Goal: Task Accomplishment & Management: Complete application form

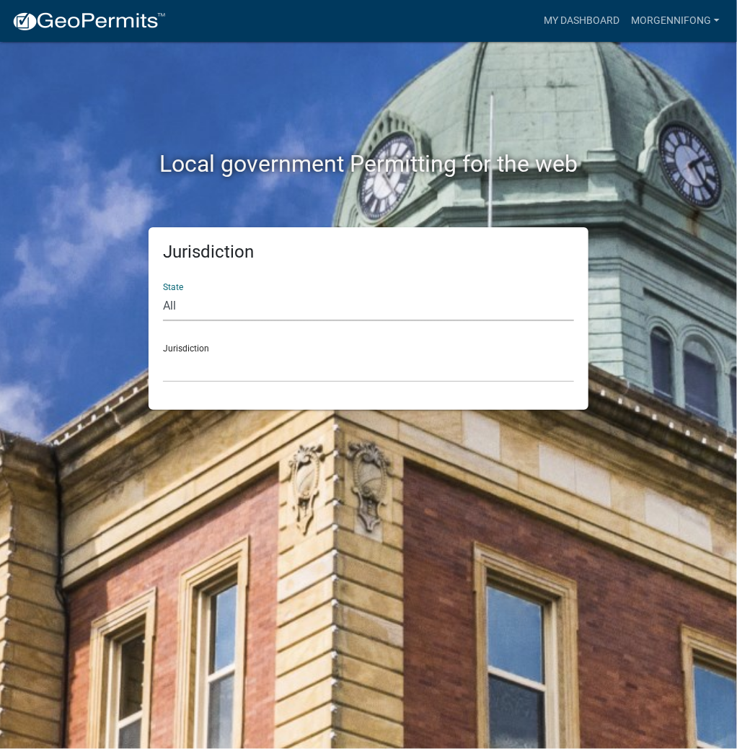
click at [254, 301] on select "All [US_STATE] [US_STATE] [US_STATE] [US_STATE] [US_STATE] [US_STATE] [US_STATE…" at bounding box center [368, 307] width 411 height 30
select select "[US_STATE]"
click at [163, 292] on select "All [US_STATE] [US_STATE] [US_STATE] [US_STATE] [US_STATE] [US_STATE] [US_STATE…" at bounding box center [368, 307] width 411 height 30
click at [211, 373] on select "City of [GEOGRAPHIC_DATA], [US_STATE] City of [GEOGRAPHIC_DATA], [US_STATE] Cit…" at bounding box center [368, 368] width 411 height 30
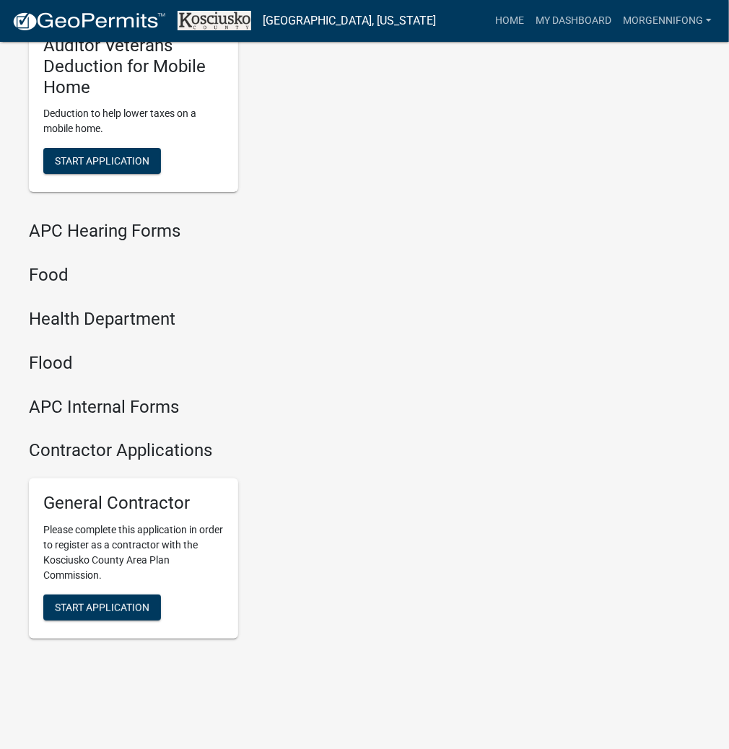
scroll to position [1735, 0]
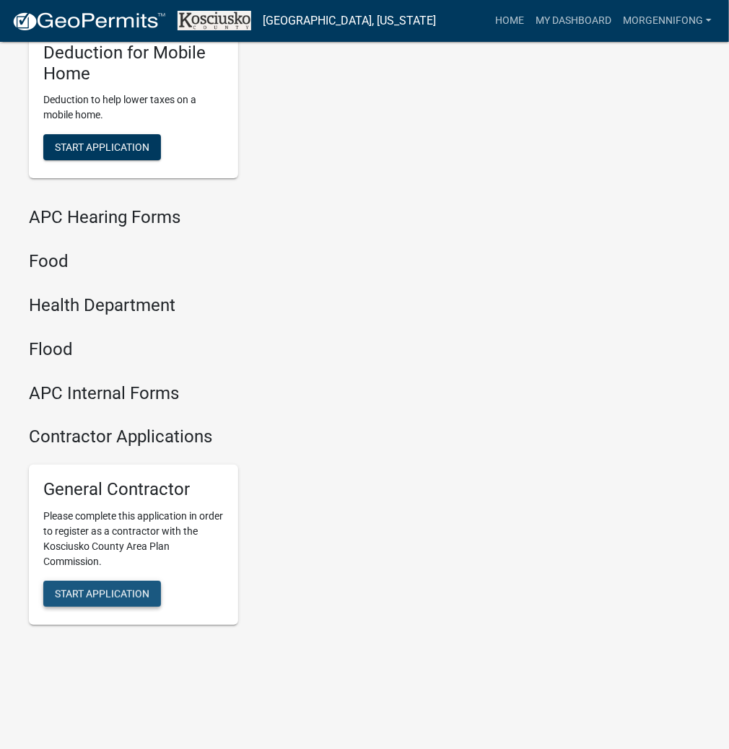
click at [106, 590] on span "Start Application" at bounding box center [102, 594] width 95 height 12
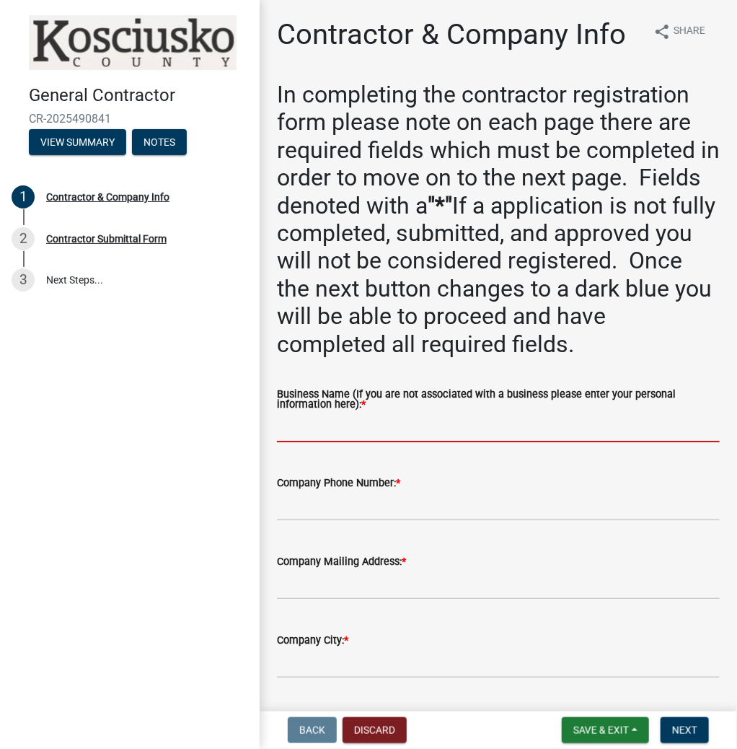
click at [413, 421] on input "Business Name (If you are not associated with a business please enter your pers…" at bounding box center [498, 428] width 443 height 30
type input "[PERSON_NAME]"
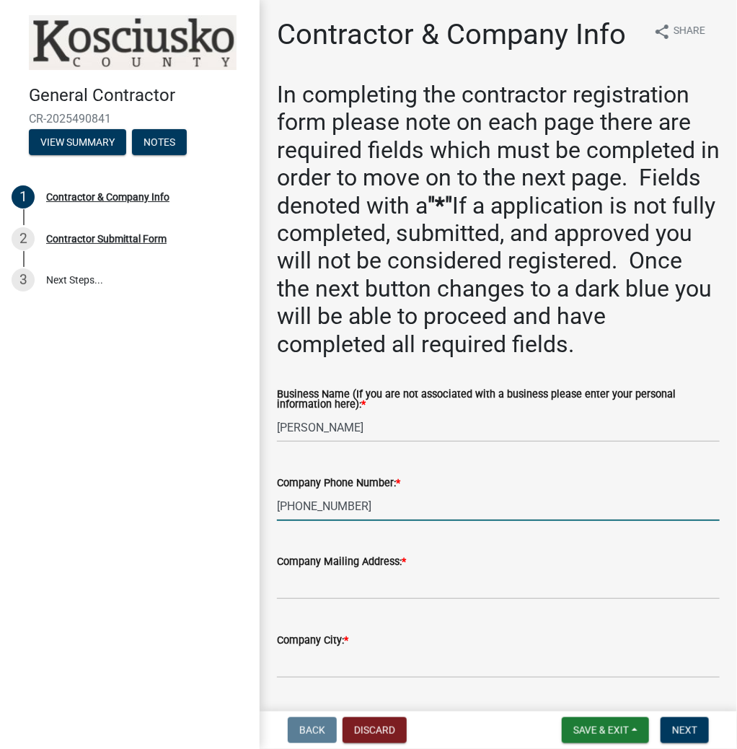
type input "[PHONE_NUMBER]"
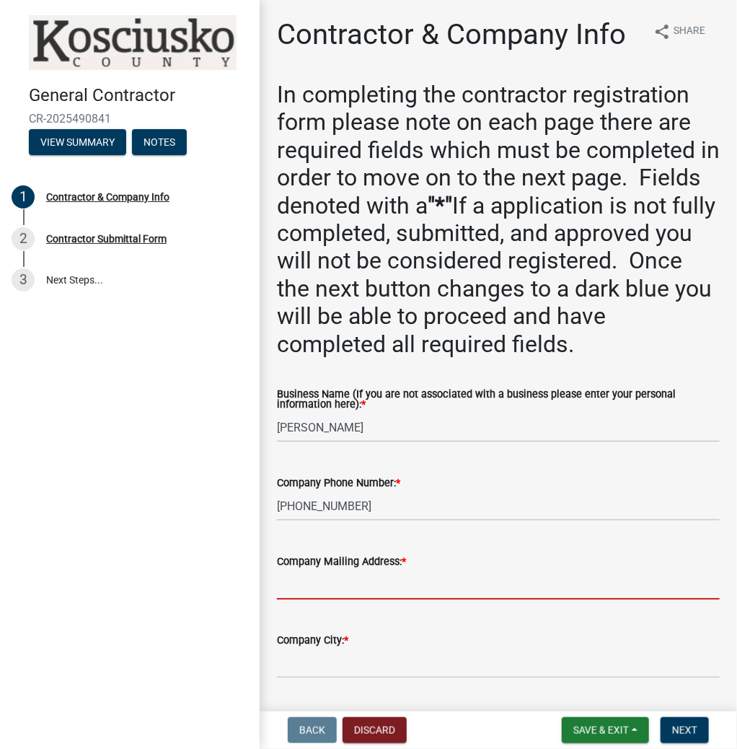
click at [396, 587] on input "Company Mailing Address: *" at bounding box center [498, 585] width 443 height 30
type input "4104 W 900 S"
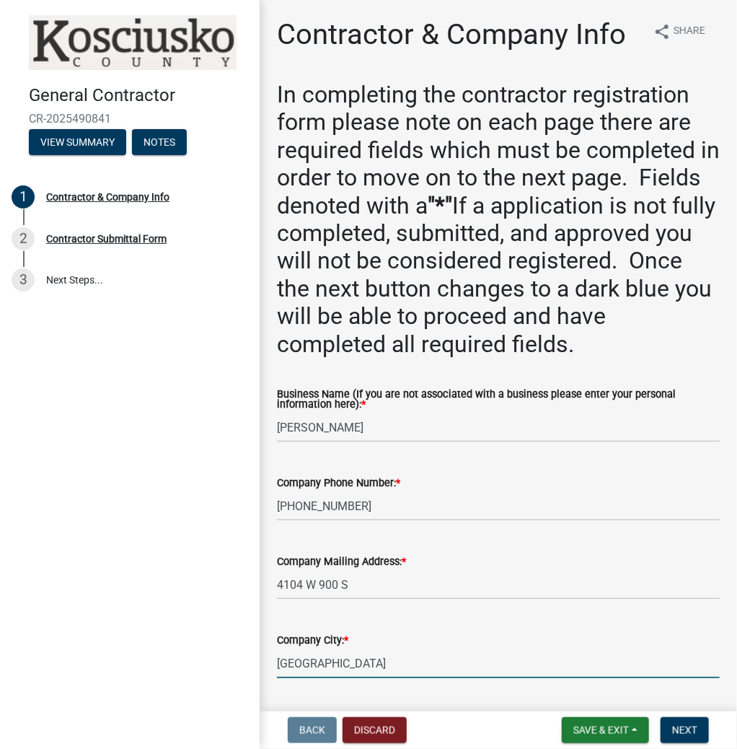
type input "[GEOGRAPHIC_DATA]"
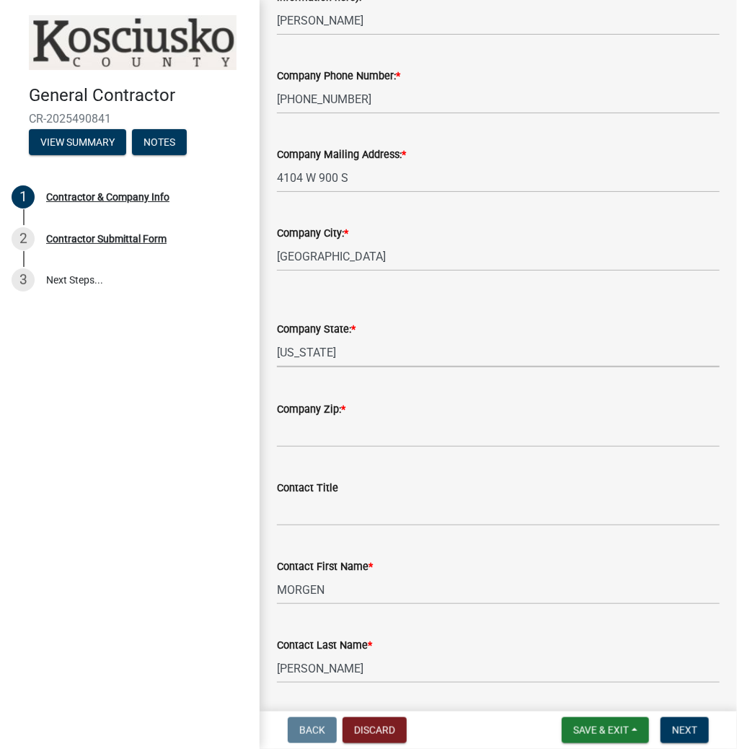
select select "IN"
type input "46982"
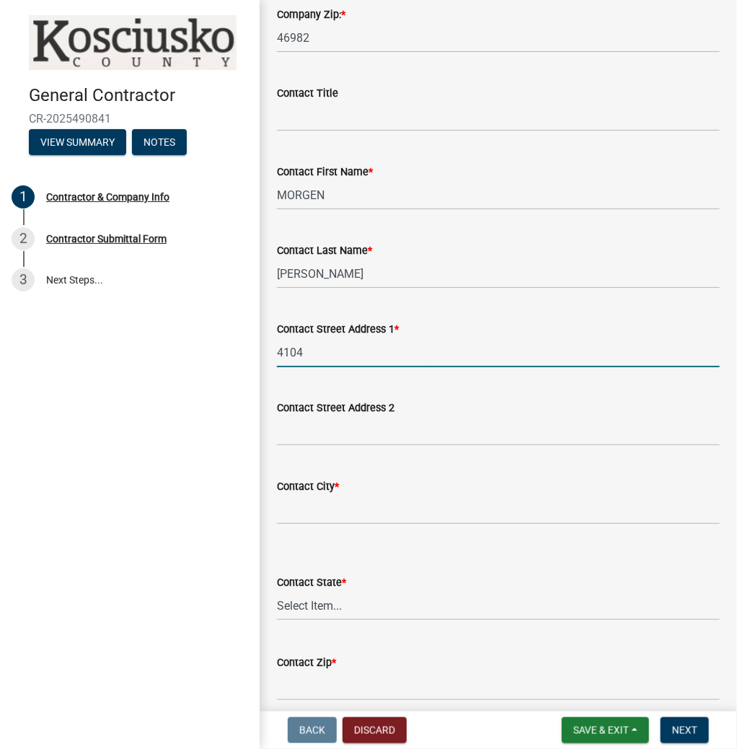
click at [338, 351] on input "4104" at bounding box center [498, 353] width 443 height 30
type input "4104 W 900 S"
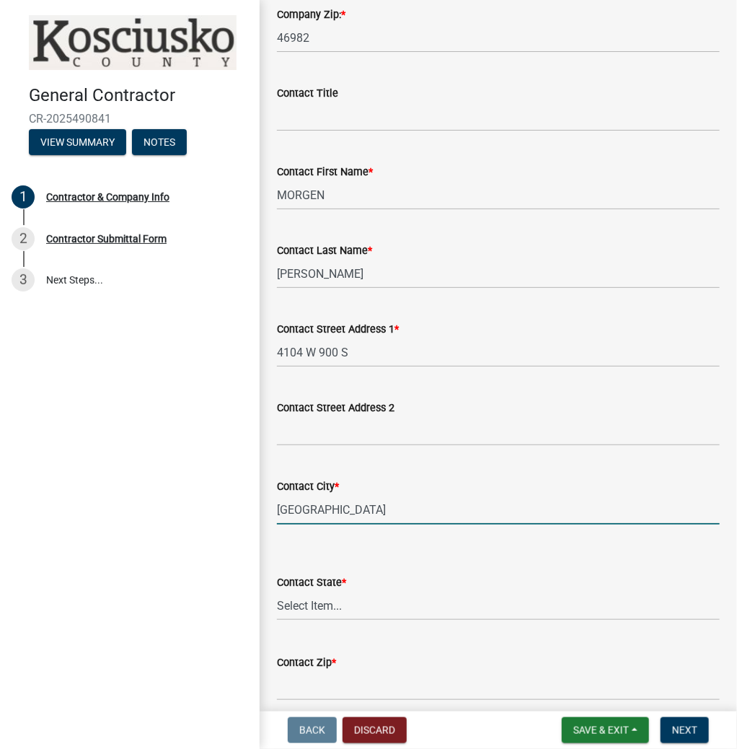
type input "[GEOGRAPHIC_DATA]"
select select "IN"
type input "46982"
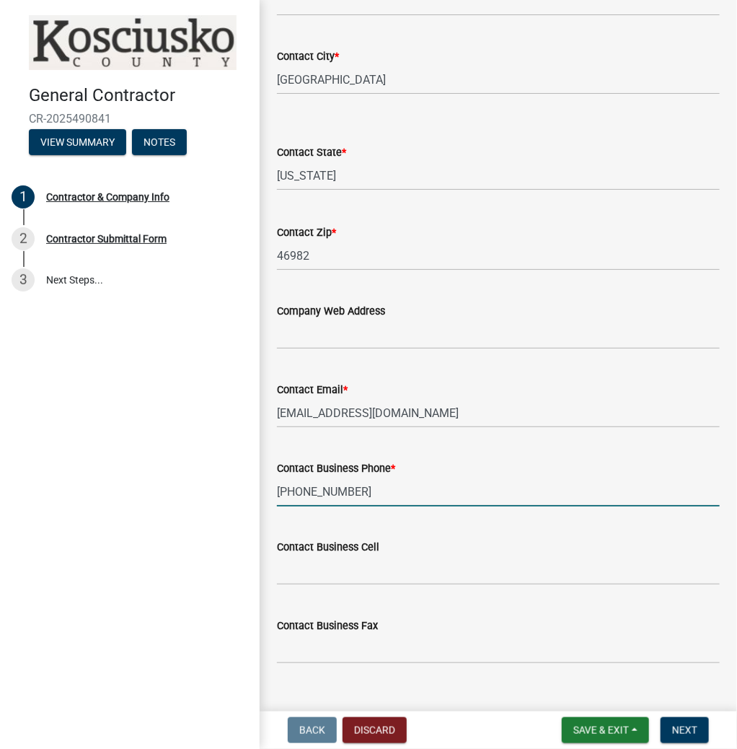
scroll to position [1258, 0]
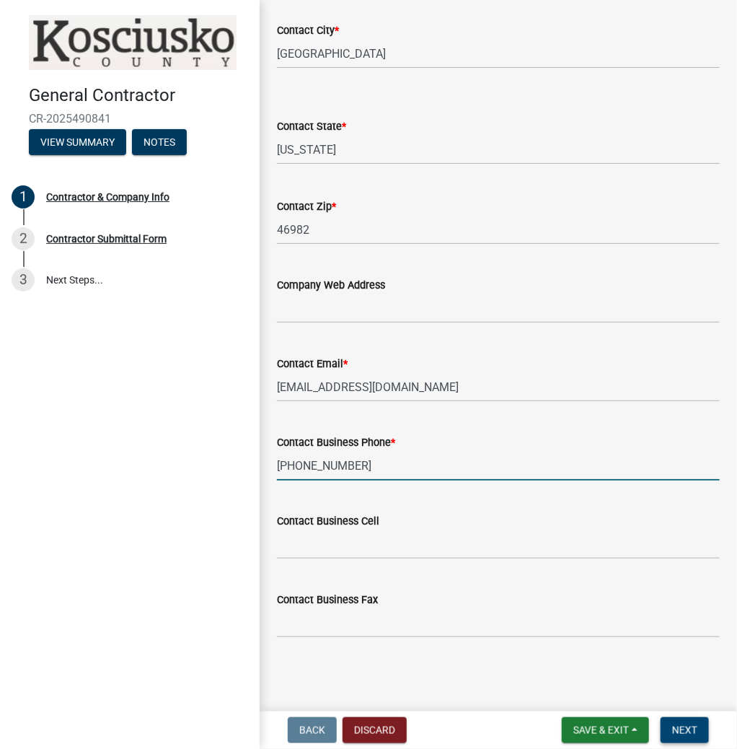
type input "[PHONE_NUMBER]"
click at [687, 729] on span "Next" at bounding box center [684, 730] width 25 height 12
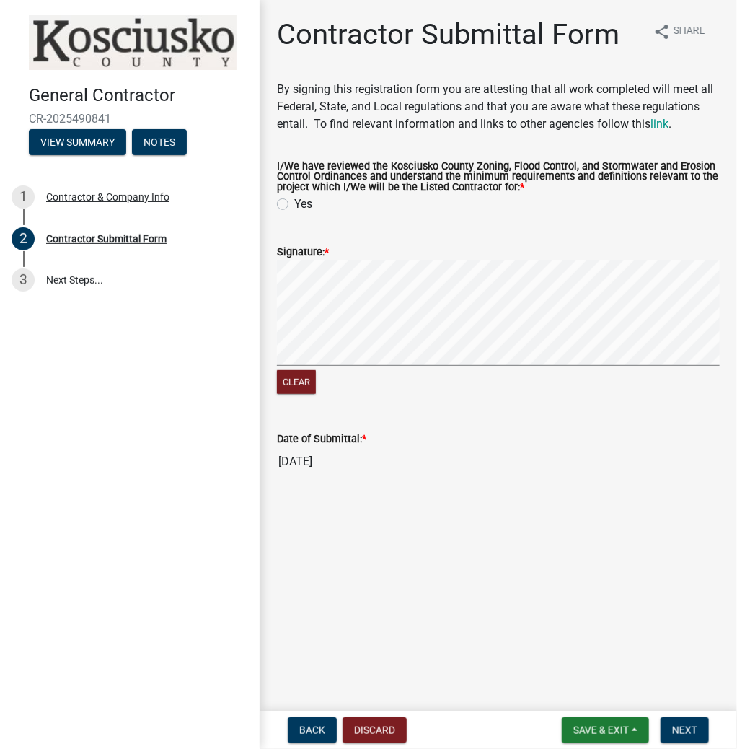
click at [294, 202] on label "Yes" at bounding box center [303, 204] width 18 height 17
click at [294, 202] on input "Yes" at bounding box center [298, 200] width 9 height 9
radio input "true"
click at [683, 725] on span "Next" at bounding box center [684, 730] width 25 height 12
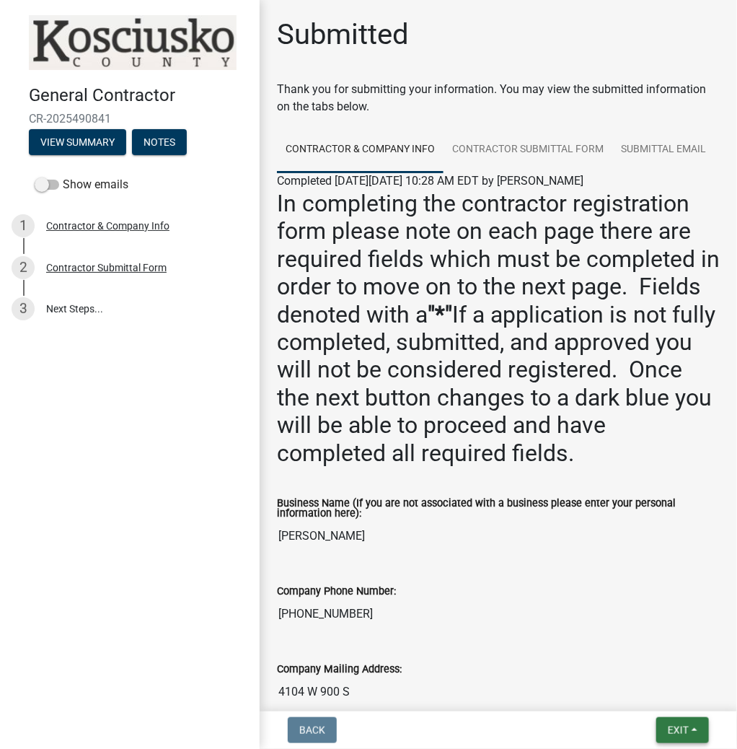
click at [670, 727] on span "Exit" at bounding box center [678, 730] width 21 height 12
click at [655, 696] on button "Save & Exit" at bounding box center [652, 692] width 115 height 35
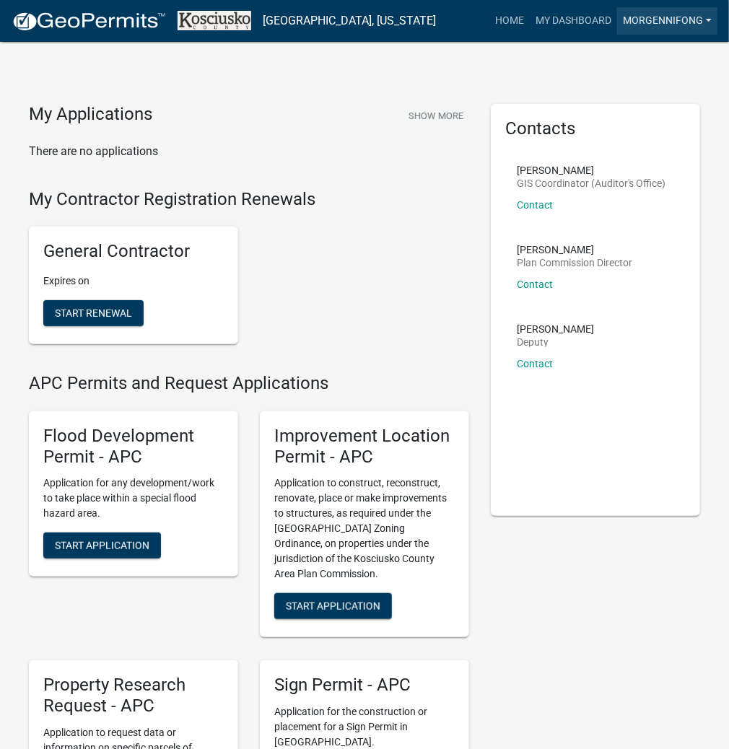
click at [648, 23] on link "MORGENNIFONG" at bounding box center [667, 20] width 100 height 27
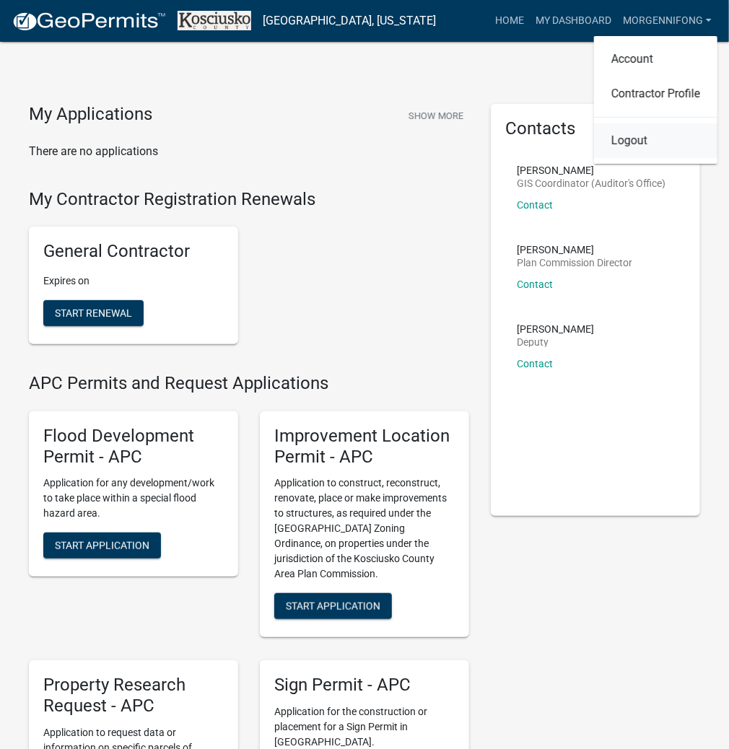
click at [634, 142] on link "Logout" at bounding box center [655, 140] width 123 height 35
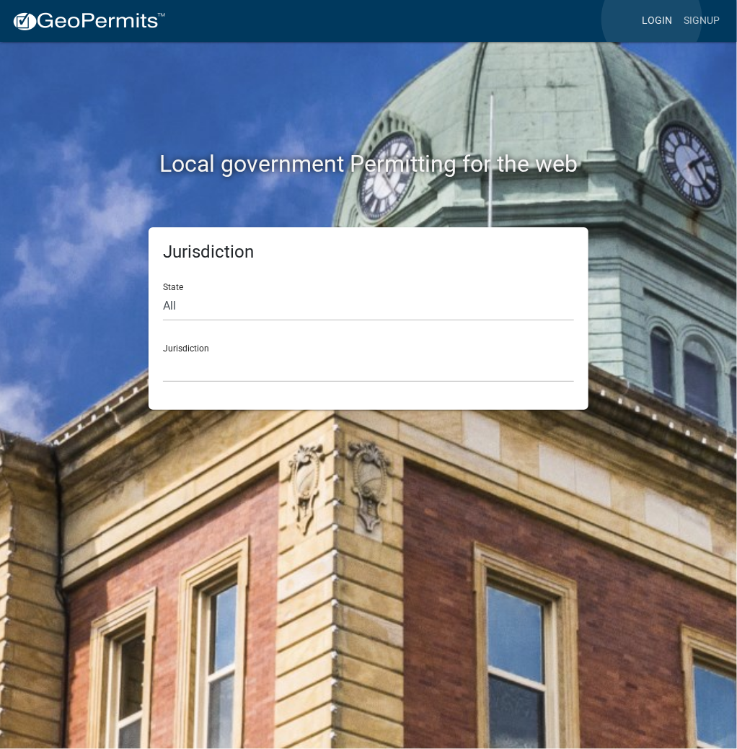
click at [652, 19] on link "Login" at bounding box center [657, 20] width 42 height 27
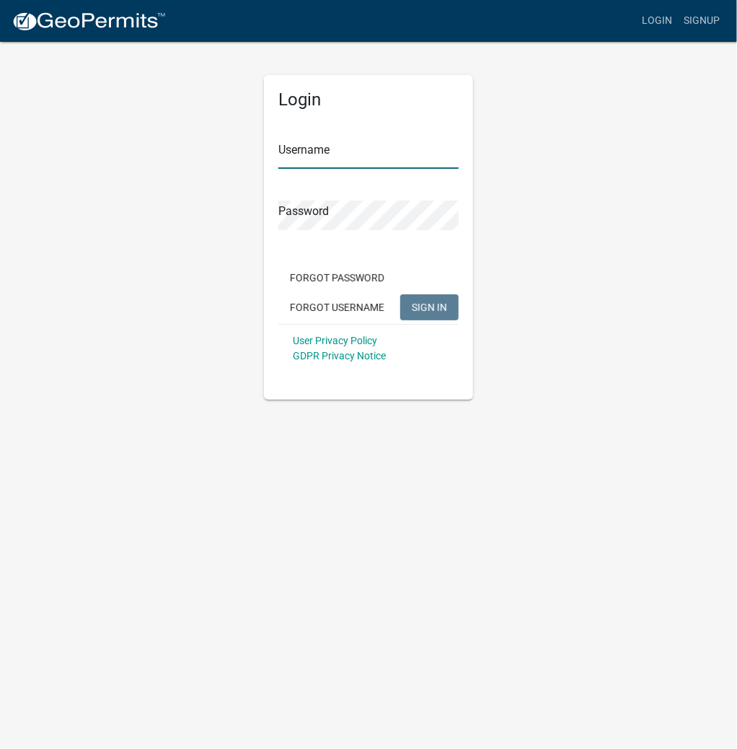
click at [367, 160] on input "Username" at bounding box center [369, 154] width 180 height 30
type input "kosplanning"
click at [400, 294] on button "SIGN IN" at bounding box center [429, 307] width 58 height 26
